Goal: Task Accomplishment & Management: Complete application form

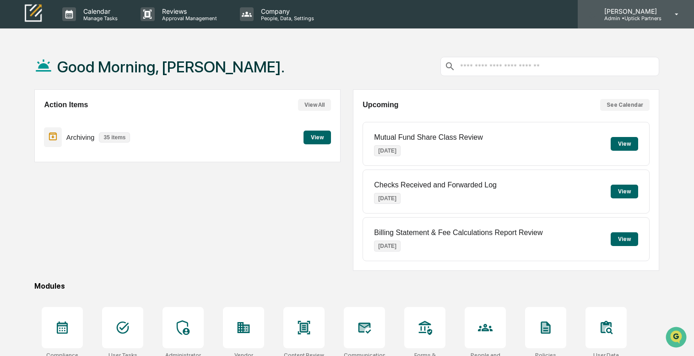
click at [675, 15] on icon at bounding box center [677, 14] width 16 height 9
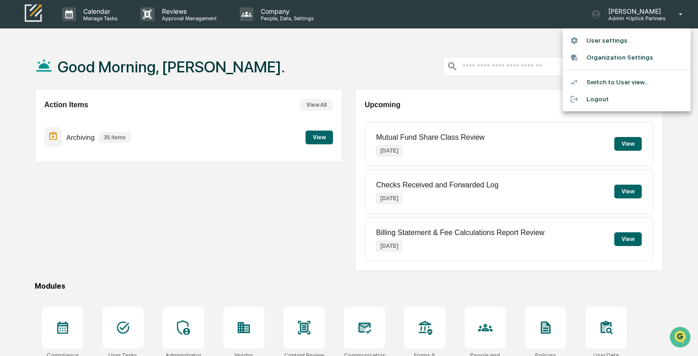
click at [135, 254] on div at bounding box center [349, 178] width 698 height 356
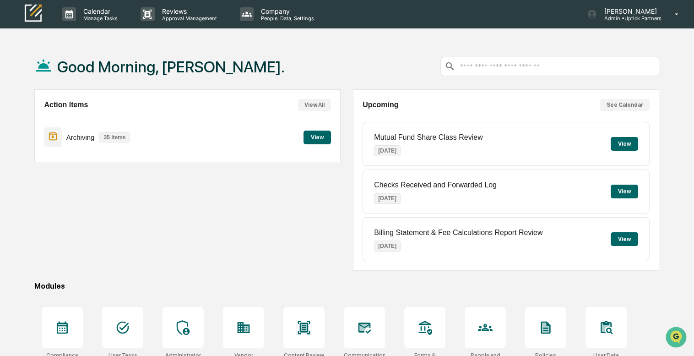
scroll to position [86, 0]
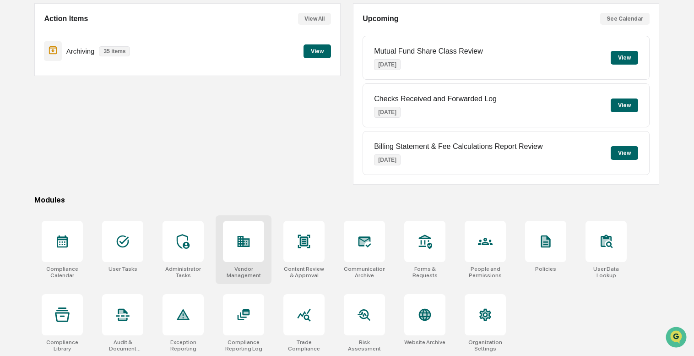
click at [257, 259] on div at bounding box center [243, 241] width 41 height 41
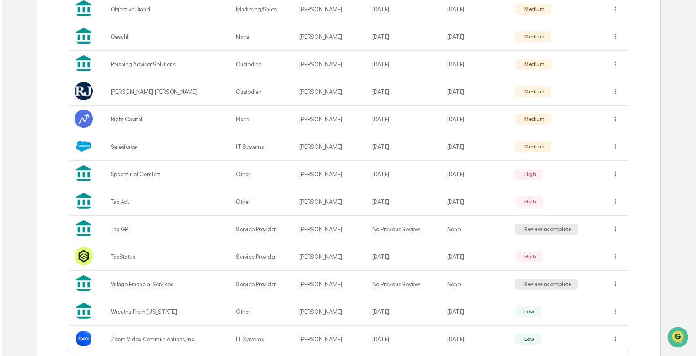
scroll to position [686, 0]
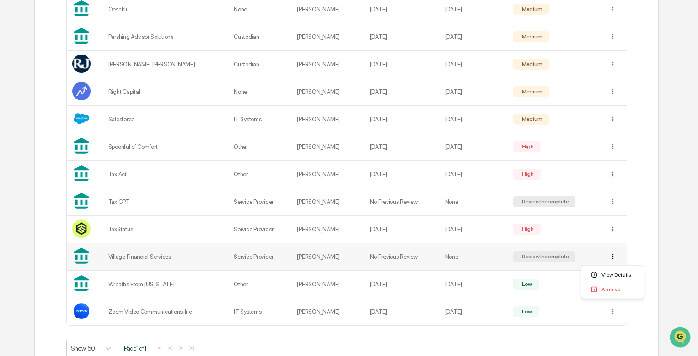
click at [607, 273] on div "View Details" at bounding box center [613, 274] width 59 height 15
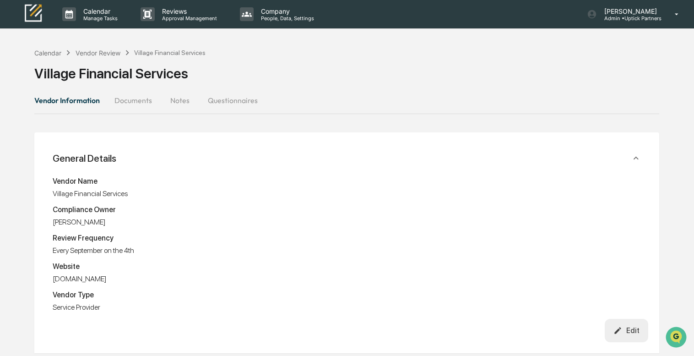
click at [146, 101] on button "Documents" at bounding box center [133, 100] width 52 height 22
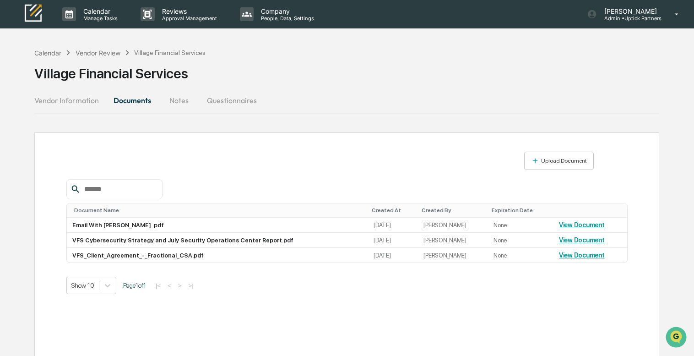
click at [180, 102] on button "Notes" at bounding box center [178, 100] width 41 height 22
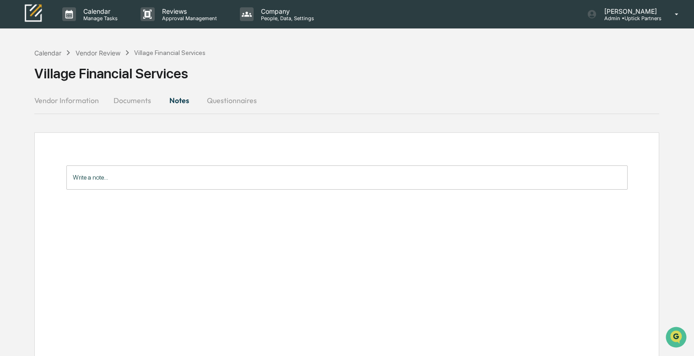
click at [231, 100] on button "Questionnaires" at bounding box center [232, 100] width 65 height 22
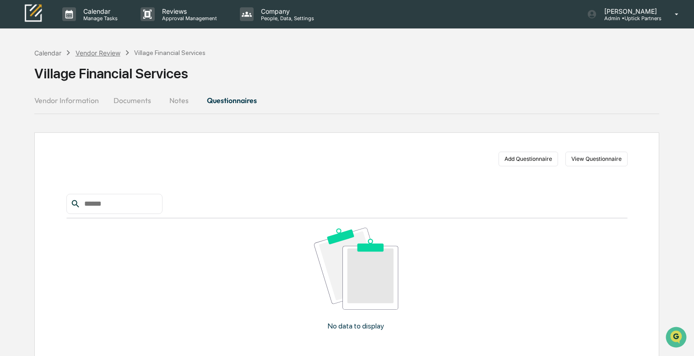
click at [100, 54] on div "Vendor Review" at bounding box center [98, 53] width 45 height 8
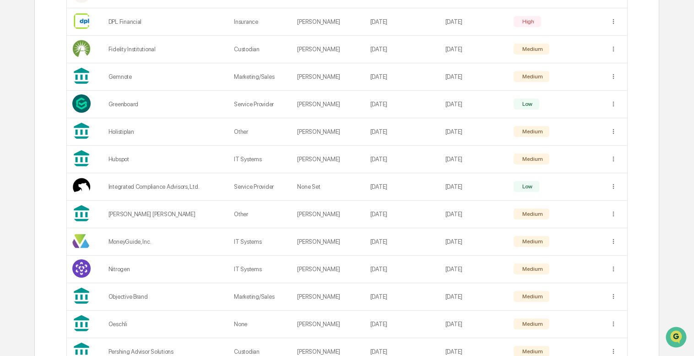
scroll to position [705, 0]
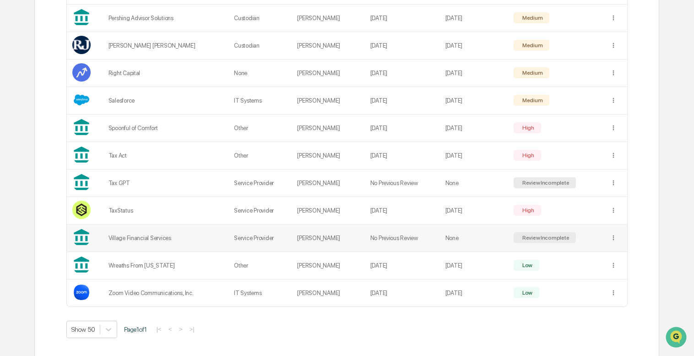
click at [608, 237] on td at bounding box center [615, 237] width 22 height 27
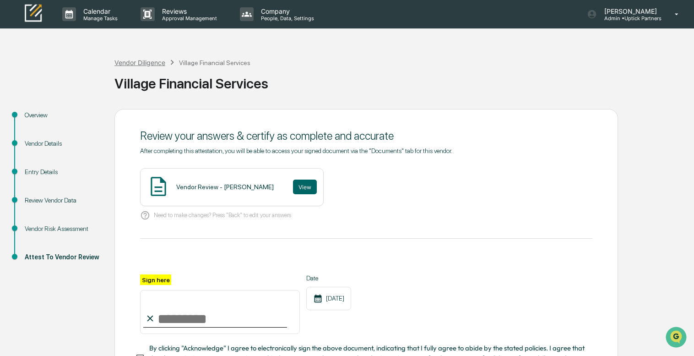
click at [152, 61] on div "Vendor Diligence" at bounding box center [139, 63] width 51 height 8
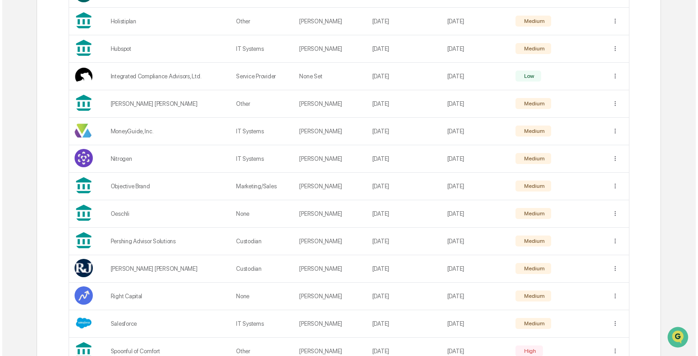
scroll to position [705, 0]
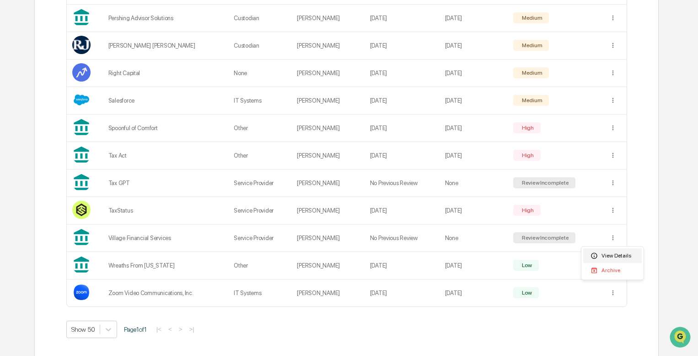
click at [613, 258] on div "View Details" at bounding box center [613, 255] width 59 height 15
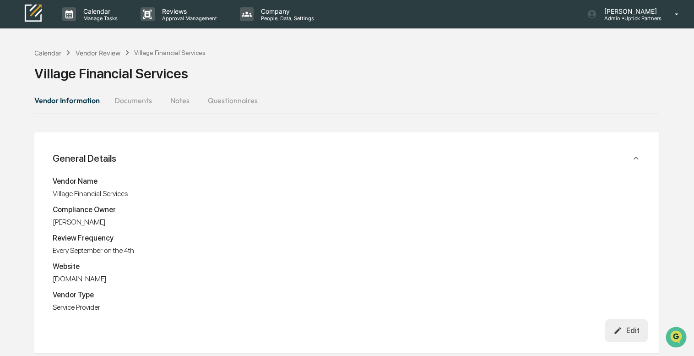
click at [147, 103] on button "Documents" at bounding box center [133, 100] width 52 height 22
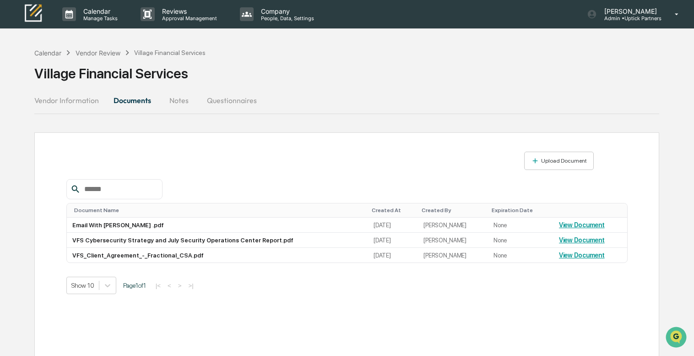
click at [61, 103] on button "Vendor Information" at bounding box center [70, 100] width 72 height 22
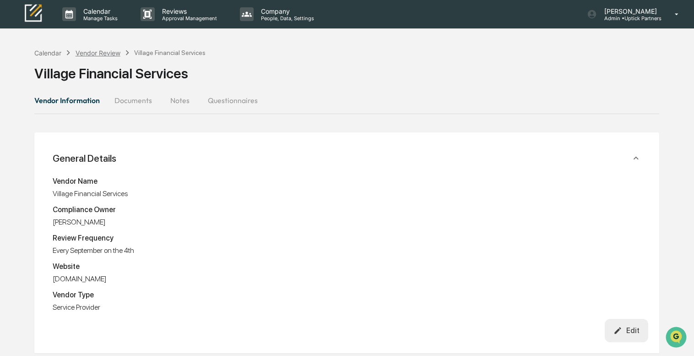
click at [100, 49] on div "Vendor Review" at bounding box center [98, 53] width 45 height 8
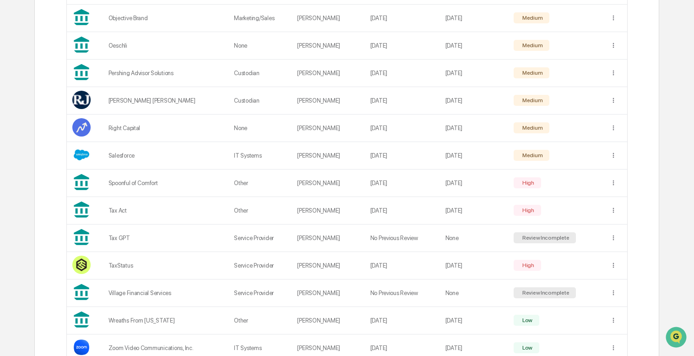
scroll to position [705, 0]
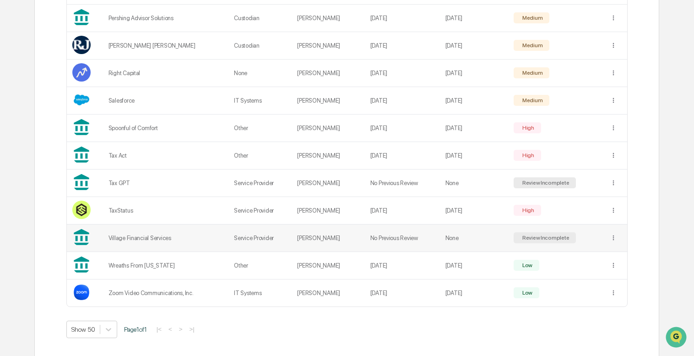
click at [530, 238] on div "Review Incomplete" at bounding box center [544, 237] width 49 height 6
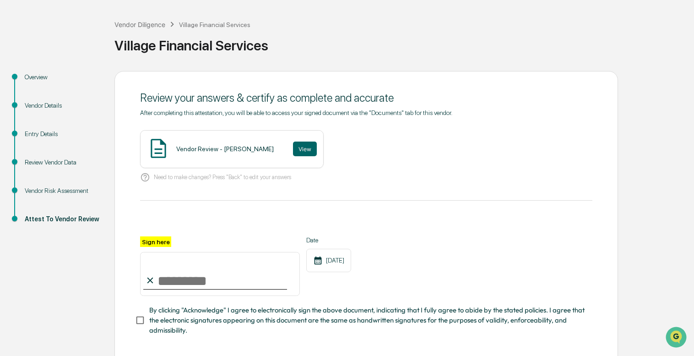
scroll to position [83, 0]
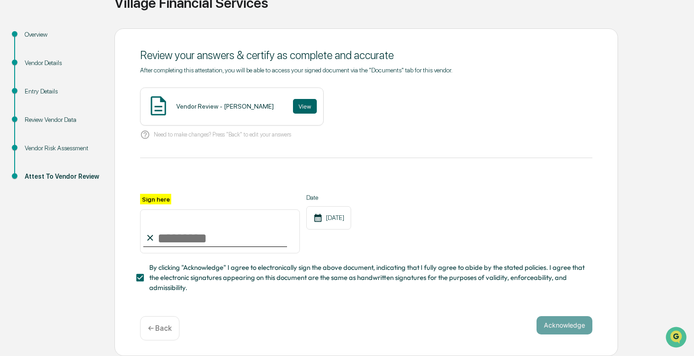
click at [182, 228] on input "Sign here" at bounding box center [220, 231] width 160 height 44
type input "**********"
click at [550, 324] on button "Acknowledge" at bounding box center [564, 325] width 56 height 18
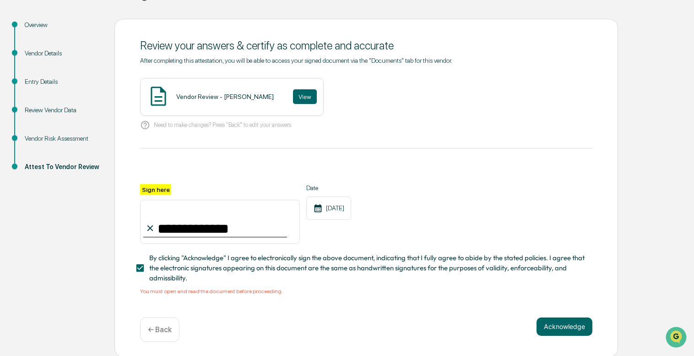
scroll to position [94, 0]
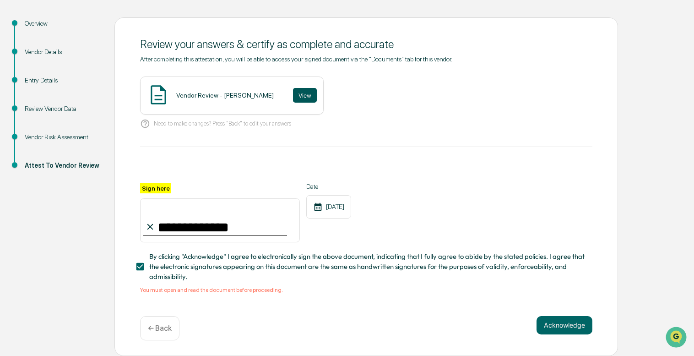
click at [293, 93] on button "View" at bounding box center [305, 95] width 24 height 15
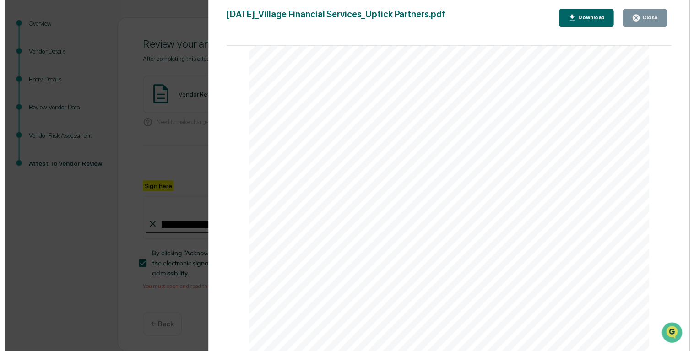
scroll to position [0, 0]
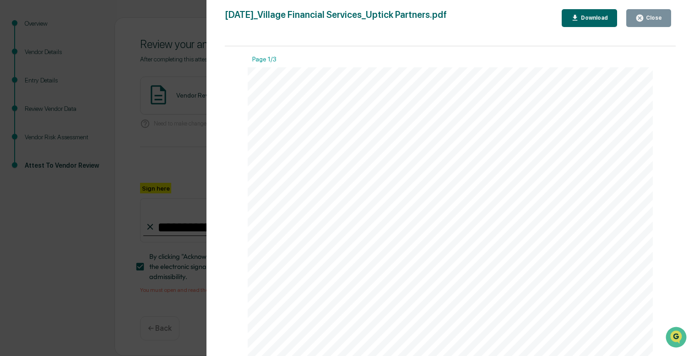
click at [654, 15] on div "Close" at bounding box center [653, 18] width 18 height 6
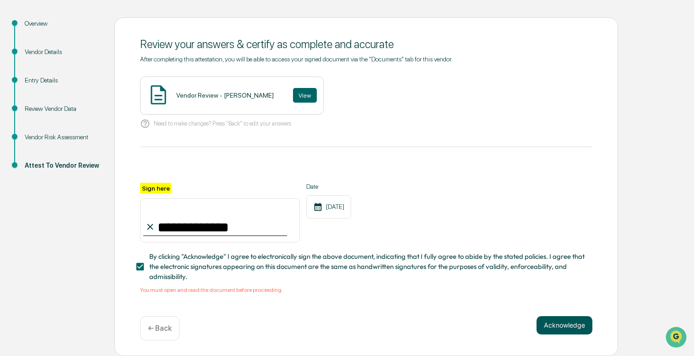
click at [578, 323] on button "Acknowledge" at bounding box center [564, 325] width 56 height 18
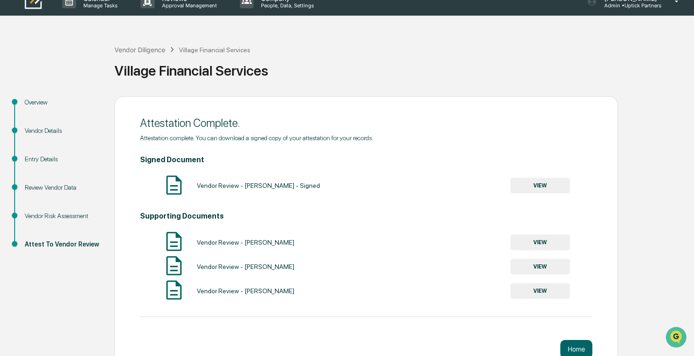
scroll to position [31, 0]
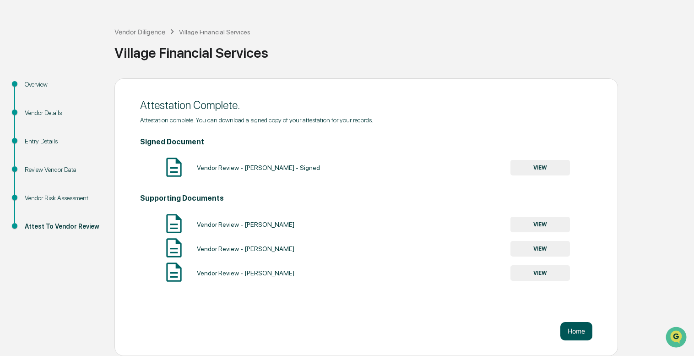
click at [579, 330] on button "Home" at bounding box center [576, 331] width 32 height 18
